Goal: Transaction & Acquisition: Purchase product/service

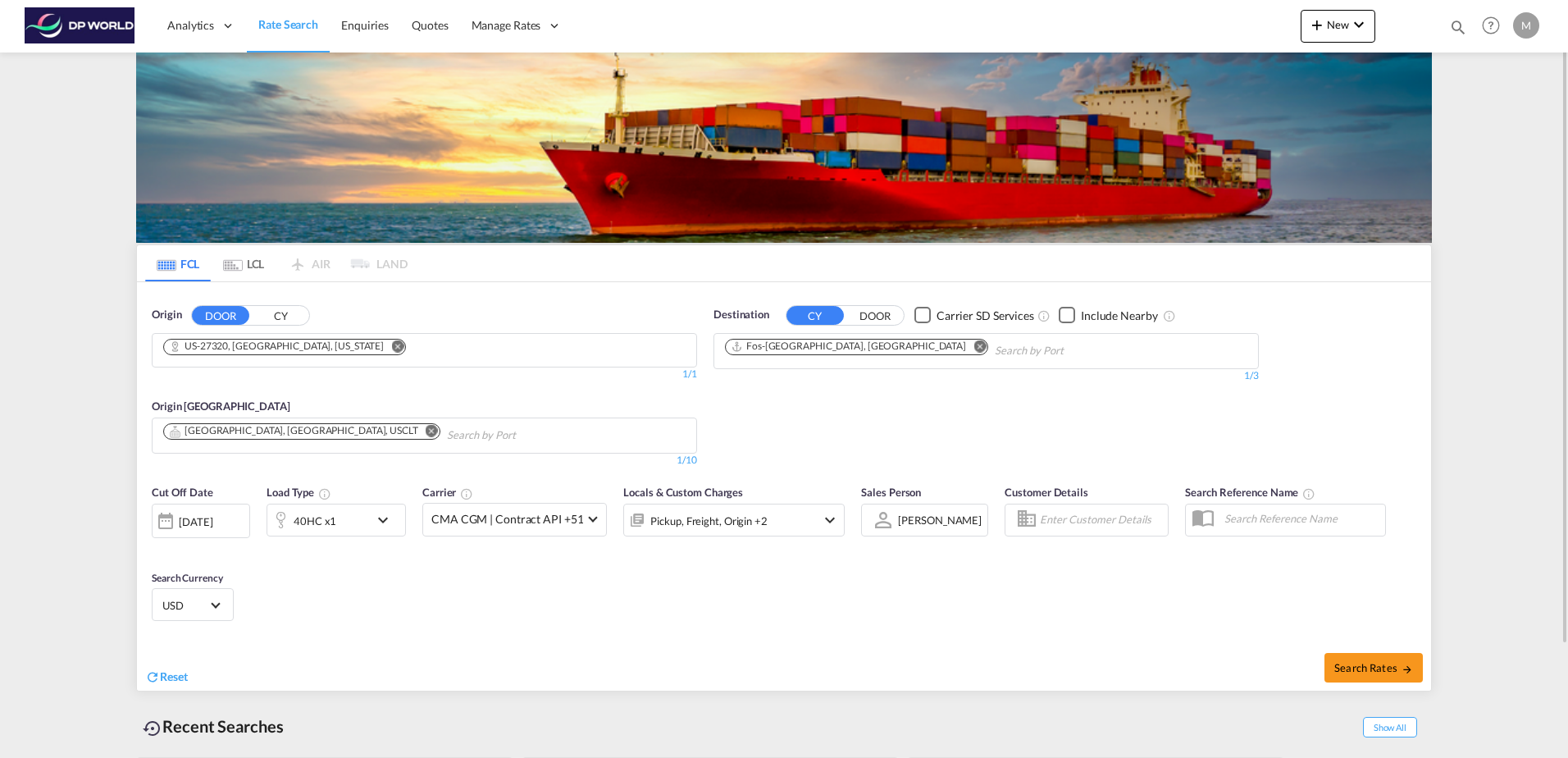
click at [391, 347] on md-icon "Remove" at bounding box center [397, 345] width 12 height 12
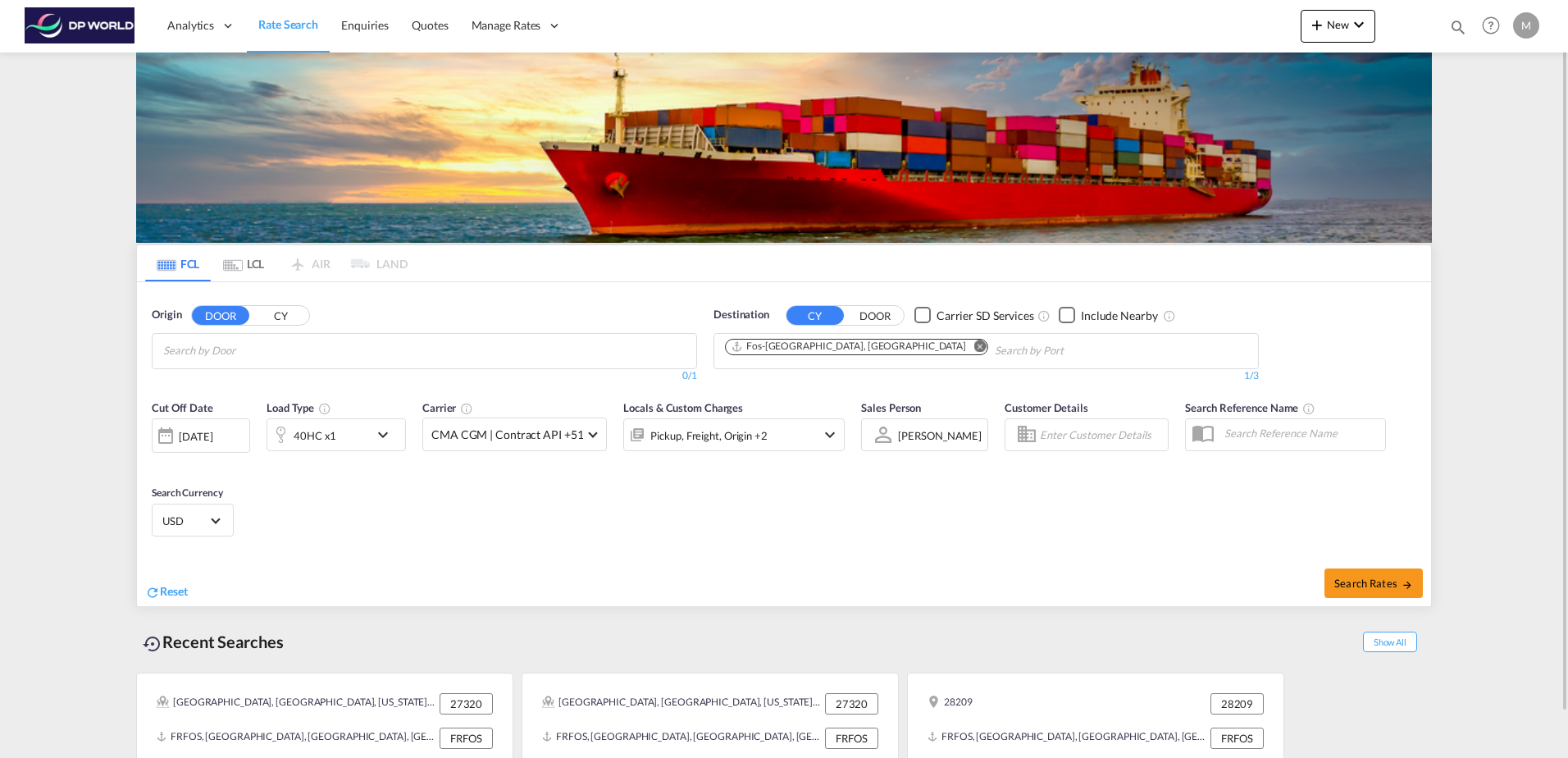
click at [288, 318] on button "CY" at bounding box center [280, 315] width 58 height 19
click at [278, 355] on input "Search by Port" at bounding box center [242, 351] width 156 height 27
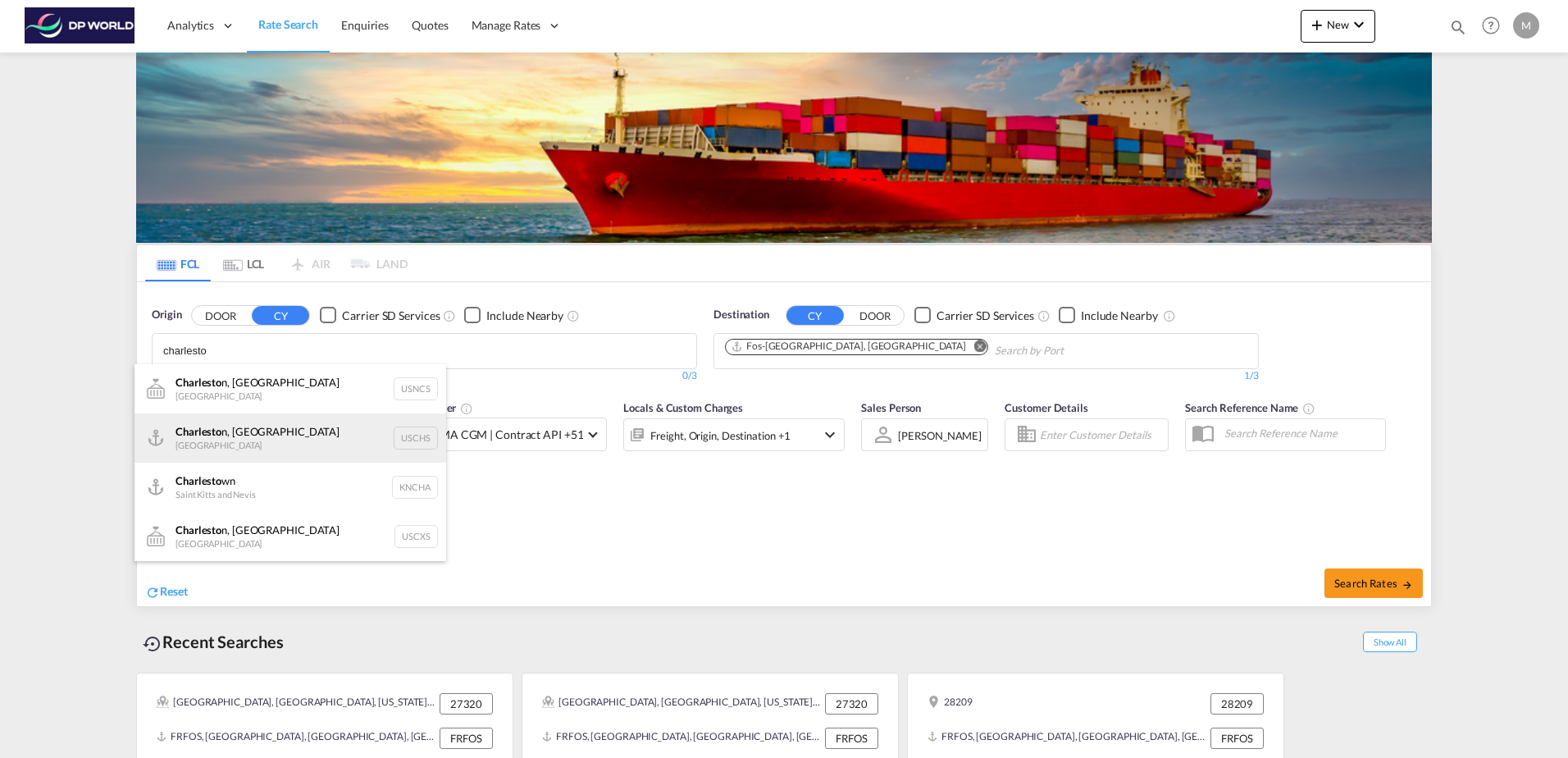
type input "charlesto"
click at [242, 434] on div "Charlesto n, SC United States USCHS" at bounding box center [289, 438] width 311 height 50
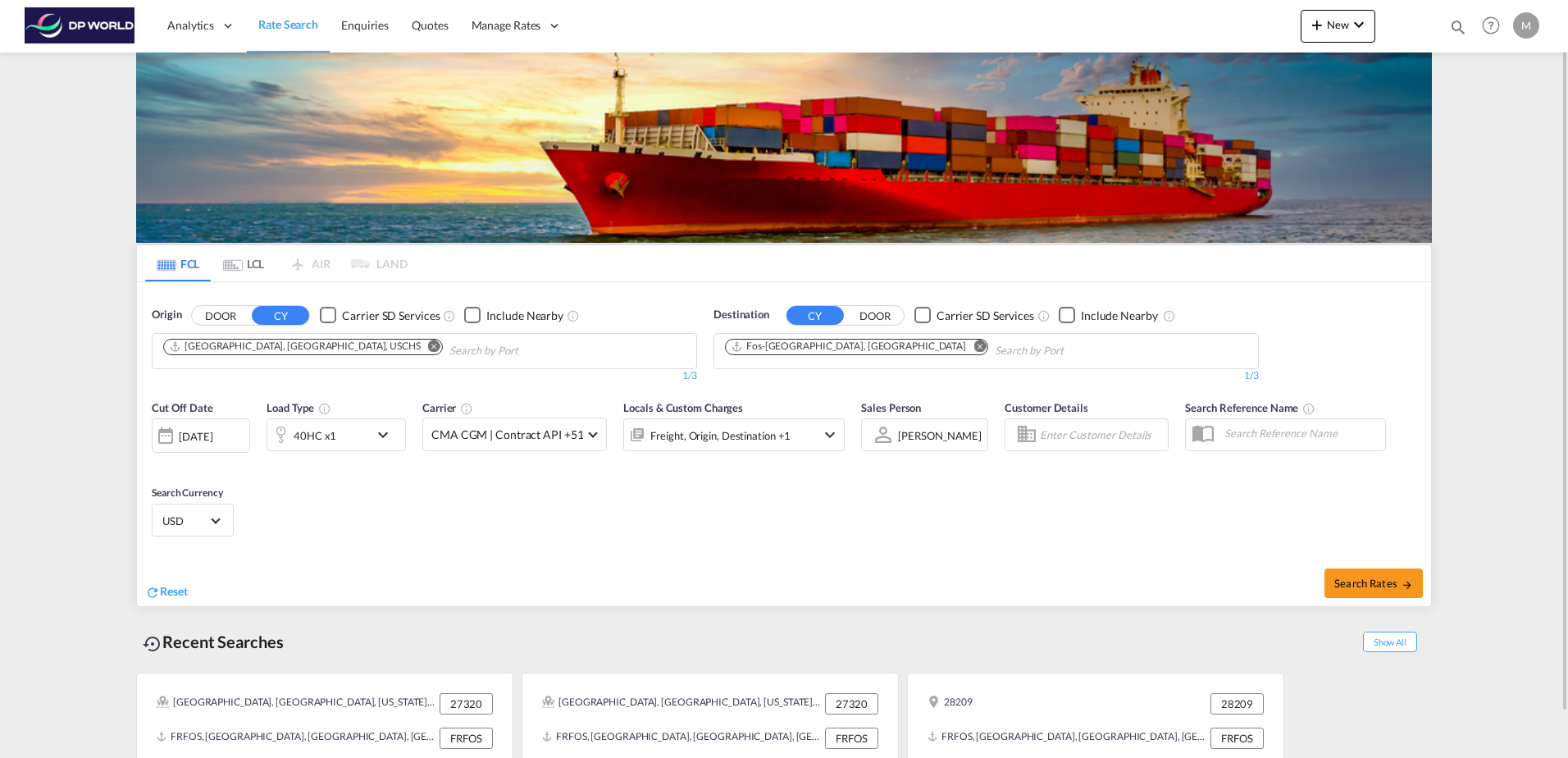
click at [974, 345] on md-icon "Remove" at bounding box center [979, 345] width 12 height 12
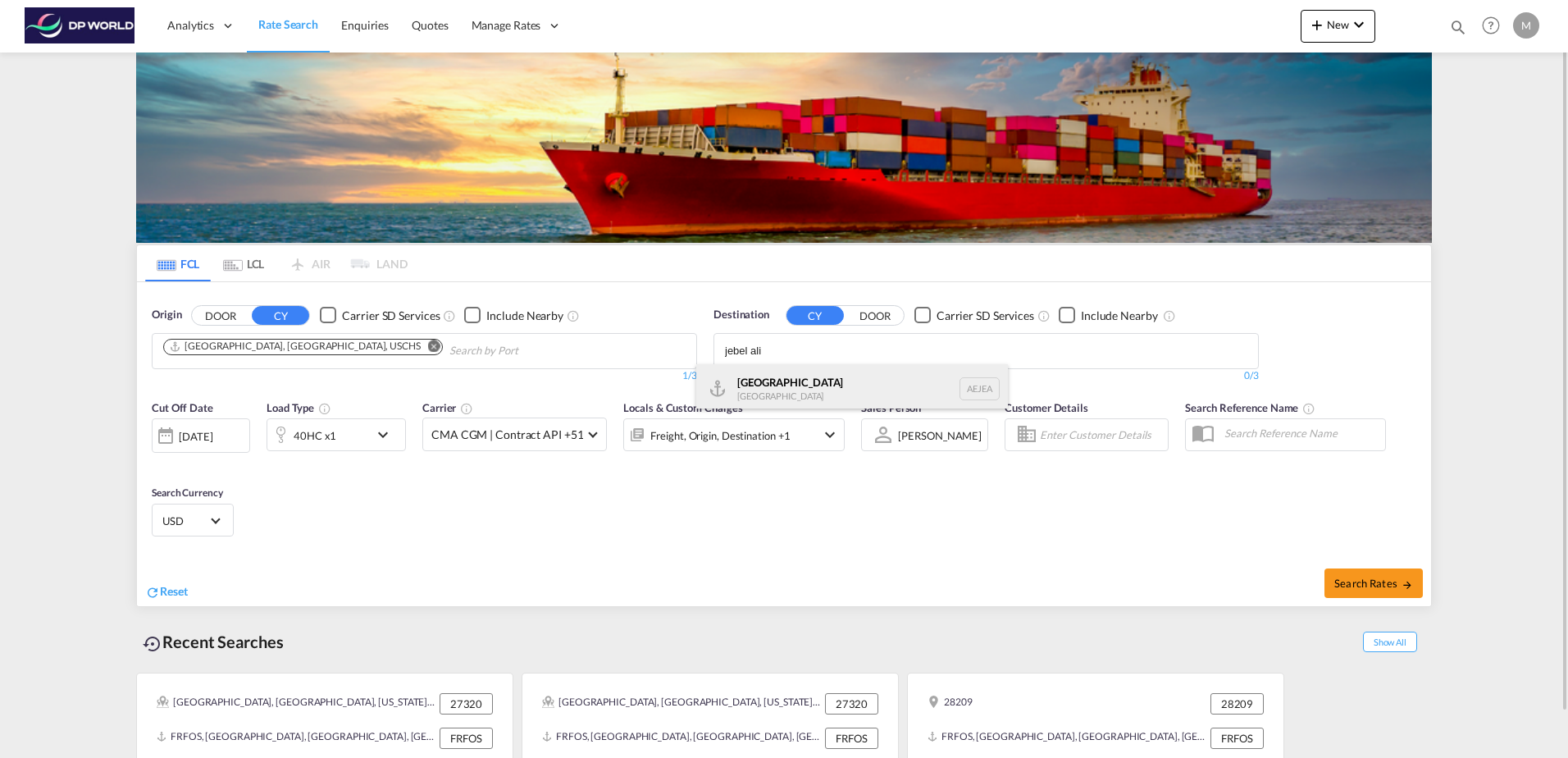
type input "jebel ali"
click at [847, 392] on div "[GEOGRAPHIC_DATA] [GEOGRAPHIC_DATA]" at bounding box center [852, 389] width 311 height 50
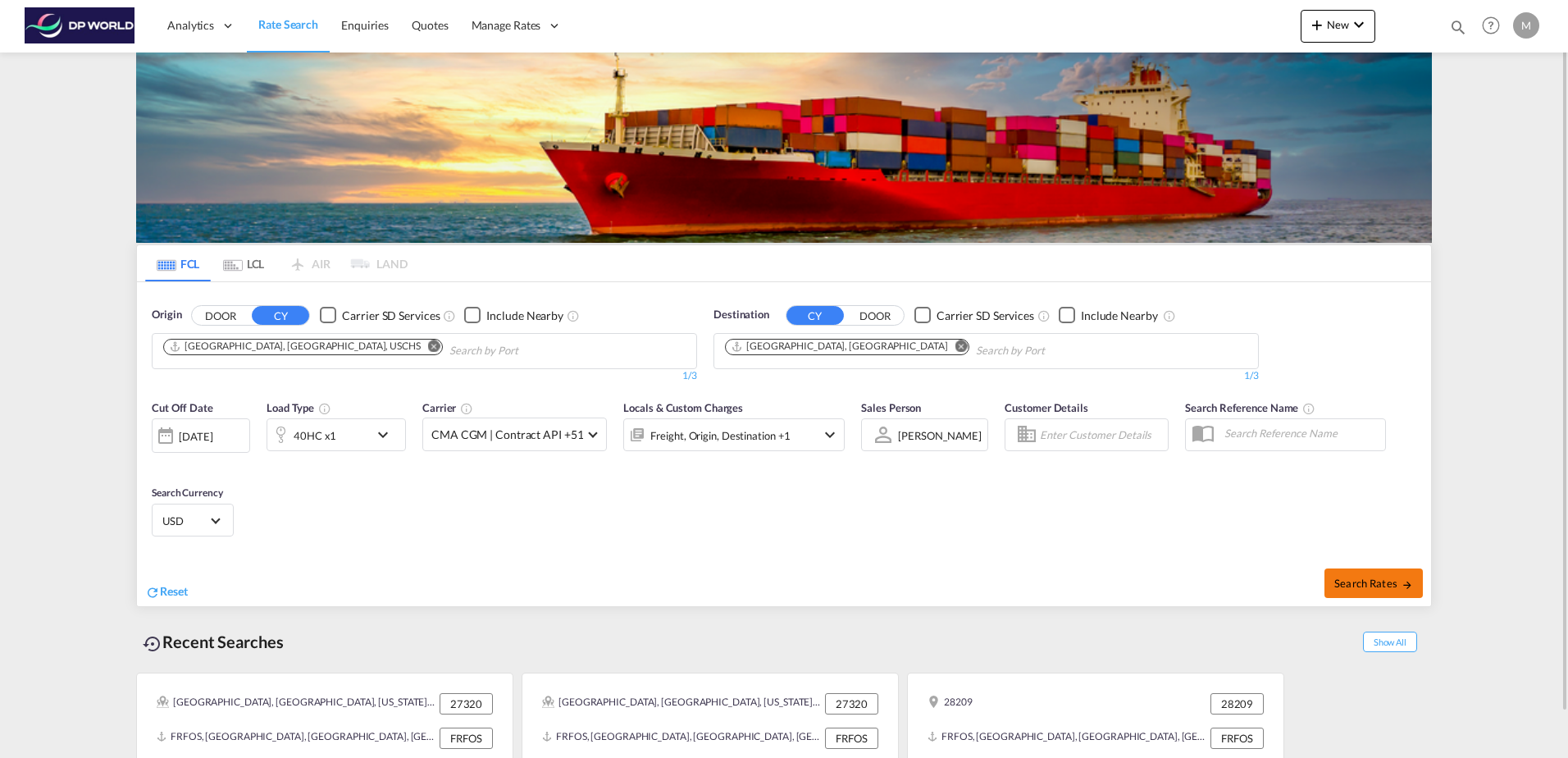
click at [1375, 581] on span "Search Rates" at bounding box center [1374, 583] width 79 height 13
type input "USCHS to AEJEA / [DATE]"
